Goal: Find specific page/section: Find specific page/section

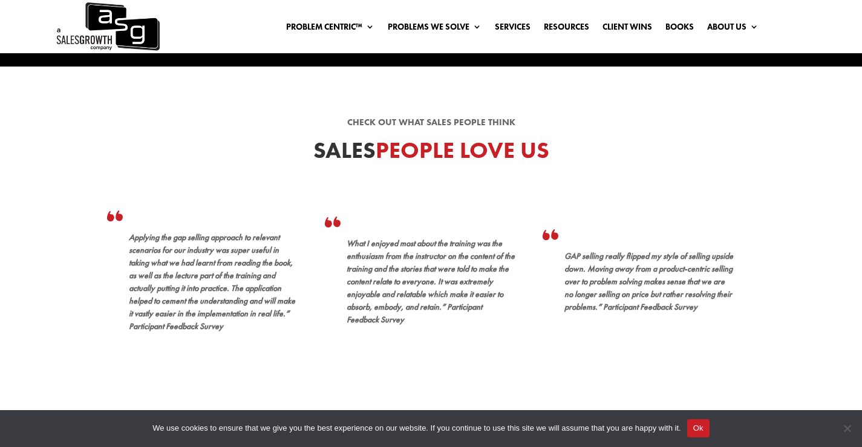
scroll to position [303, 0]
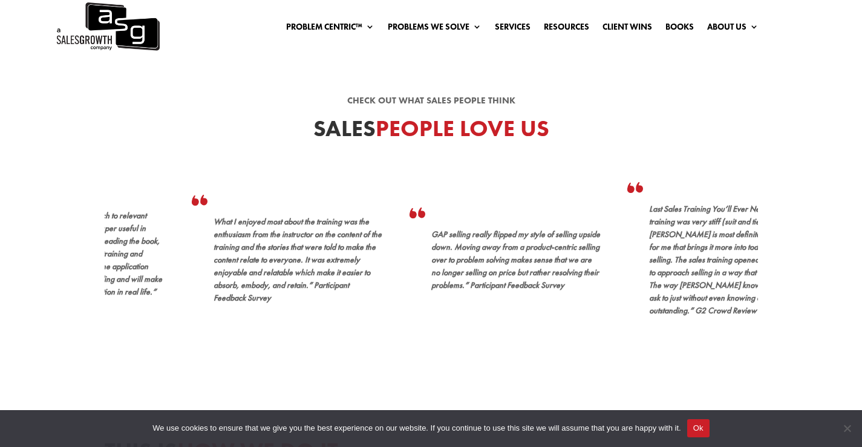
drag, startPoint x: 251, startPoint y: 225, endPoint x: 462, endPoint y: 233, distance: 211.4
click at [382, 234] on span "What I enjoyed most about the training was the enthusiasm from the instructor o…" at bounding box center [298, 259] width 168 height 87
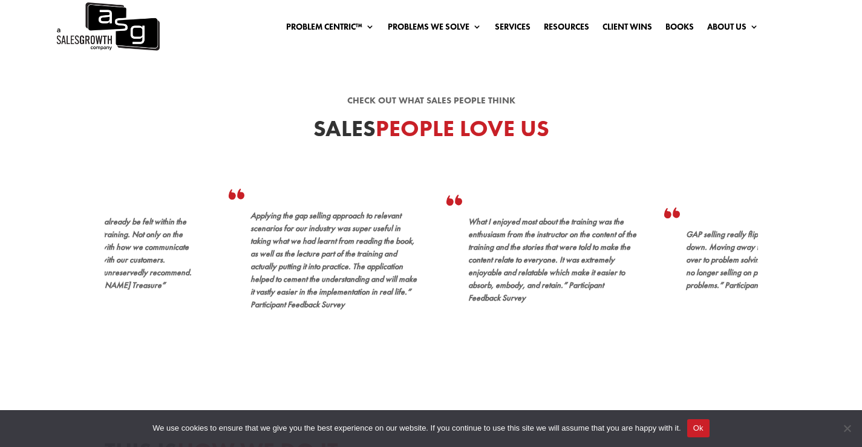
drag, startPoint x: 192, startPoint y: 248, endPoint x: 314, endPoint y: 240, distance: 121.9
click at [314, 240] on span "Applying the gap selling approach to relevant scenarios for our industry was su…" at bounding box center [334, 260] width 166 height 100
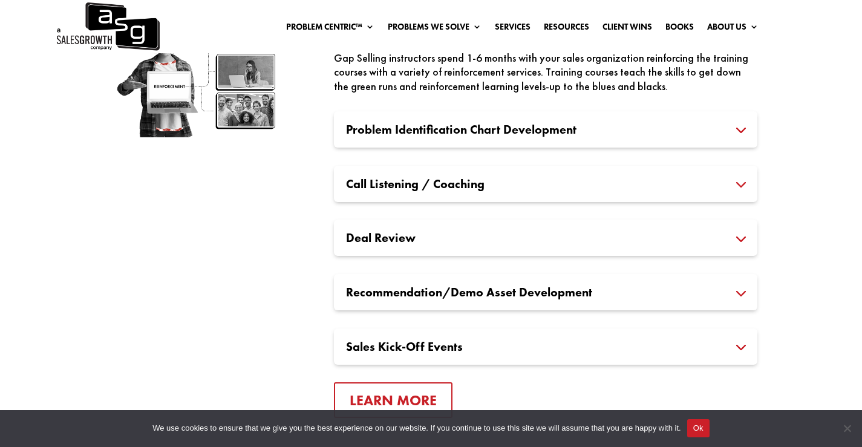
scroll to position [0, 0]
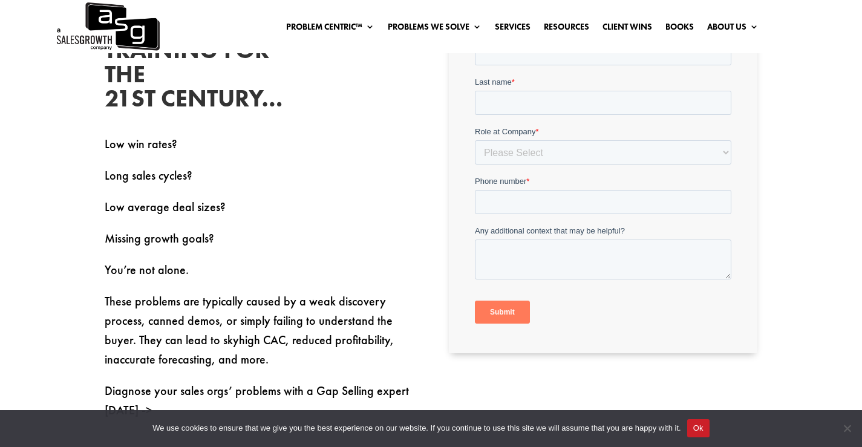
scroll to position [424, 0]
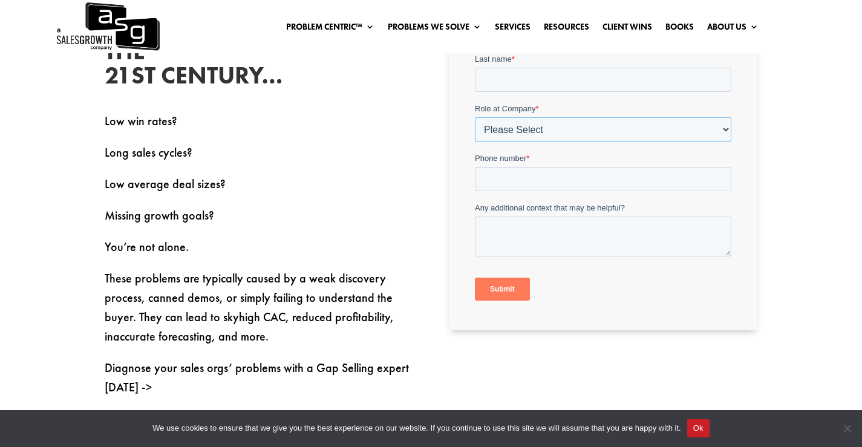
click at [638, 128] on select "Please Select C-Level (CRO, CSO, etc) Senior Leadership (VP of Sales, VP of Ena…" at bounding box center [603, 129] width 257 height 24
click at [330, 149] on p "Long sales cycles?" at bounding box center [259, 158] width 309 height 31
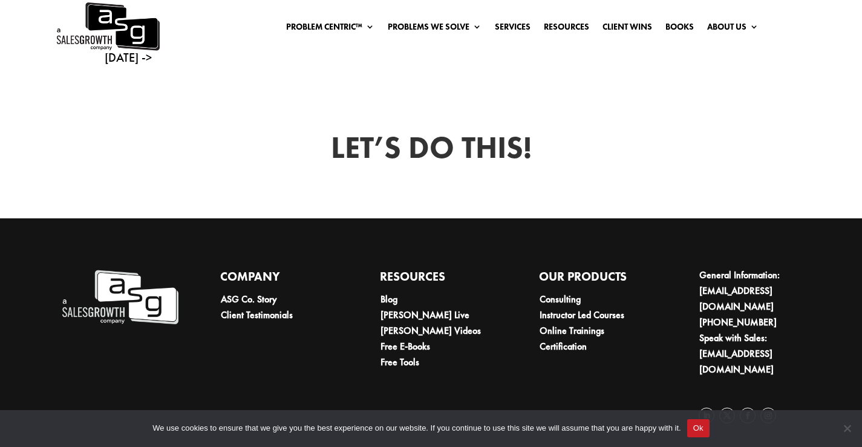
scroll to position [754, 0]
